Goal: Obtain resource: Download file/media

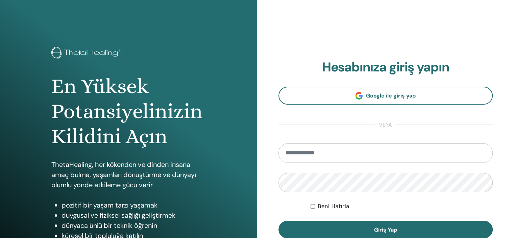
type input "**********"
click at [336, 207] on label "Beni Hatırla" at bounding box center [334, 206] width 32 height 8
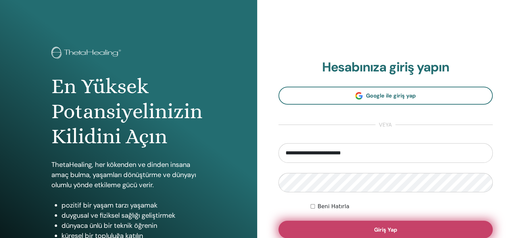
click at [336, 228] on button "Giriş Yap" at bounding box center [386, 229] width 215 height 18
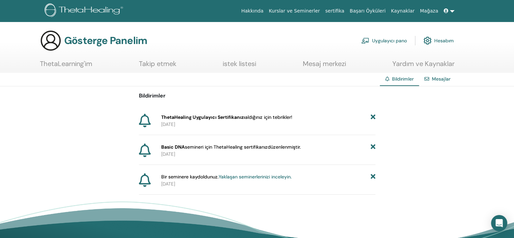
click at [247, 141] on div "Bildirimler ThetaHealing Uygulayıcı Sertifikanızı aldığınız için tebrikler ! 20…" at bounding box center [257, 140] width 237 height 108
click at [207, 124] on p "[DATE]" at bounding box center [268, 124] width 214 height 7
click at [432, 80] on font "Mesajlar" at bounding box center [441, 79] width 19 height 6
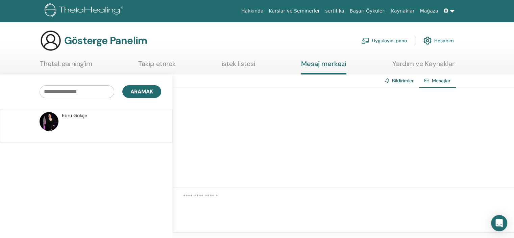
click at [344, 10] on font "sertifika" at bounding box center [334, 10] width 19 height 5
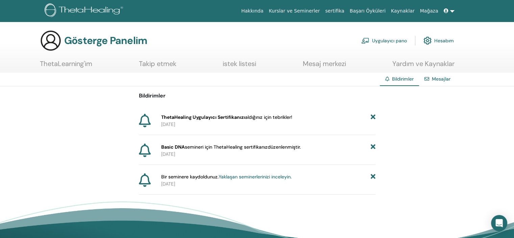
click at [250, 119] on font "aldığınız için tebrikler" at bounding box center [268, 117] width 46 height 6
click at [175, 123] on font "2025-09-19" at bounding box center [168, 124] width 14 height 6
click at [192, 153] on p "2025-09-19" at bounding box center [268, 153] width 214 height 7
click at [82, 65] on font "ThetaLearning'im" at bounding box center [66, 63] width 52 height 9
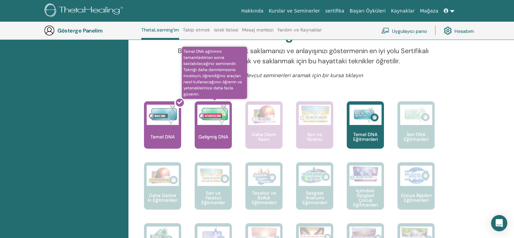
scroll to position [220, 0]
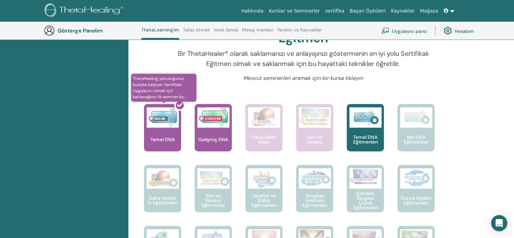
click at [168, 118] on div at bounding box center [166, 130] width 37 height 61
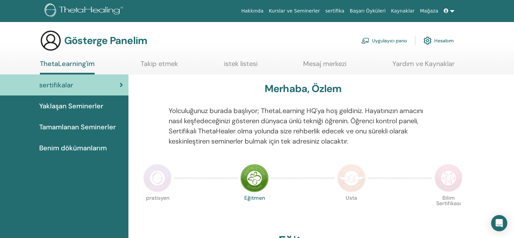
click at [94, 146] on font "Benim dökümanlarım" at bounding box center [73, 147] width 68 height 9
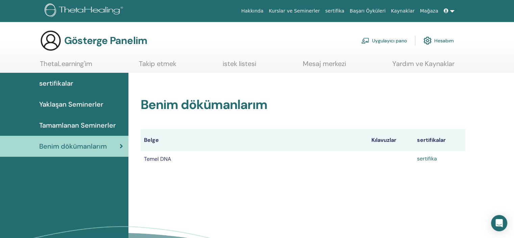
click at [425, 158] on font "sertifika" at bounding box center [427, 158] width 20 height 7
